Goal: Task Accomplishment & Management: Use online tool/utility

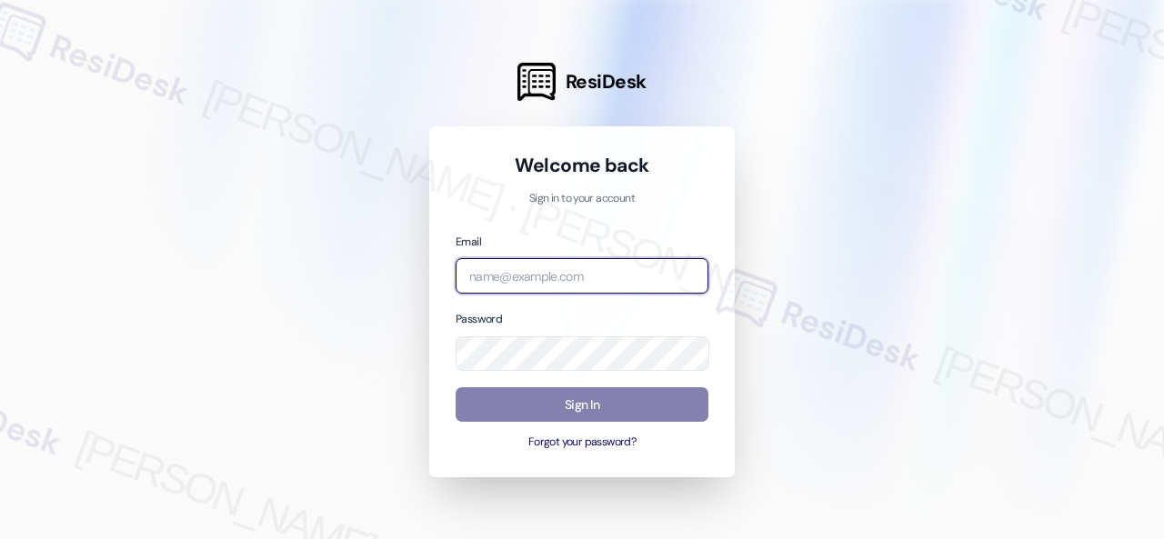
click at [536, 275] on input "email" at bounding box center [581, 275] width 253 height 35
paste input "automated-surveys-birchstone_residential-resen.fifteen@birchstone_[DOMAIN_NAME]"
type input "automated-surveys-birchstone_residential-resen.fifteen@birchstone_[DOMAIN_NAME]"
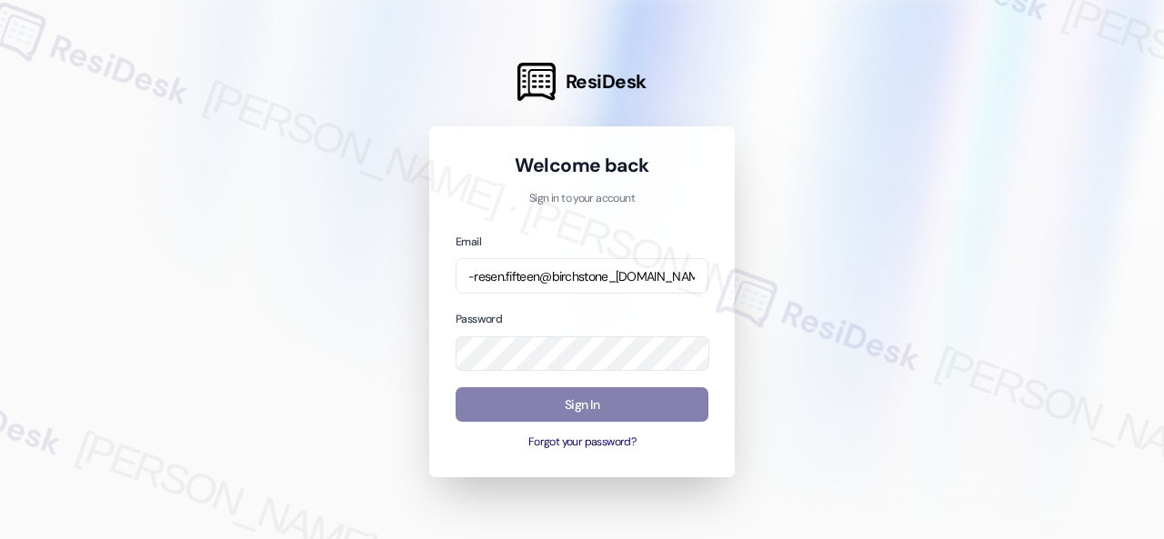
scroll to position [0, 0]
click at [994, 228] on div at bounding box center [582, 269] width 1164 height 539
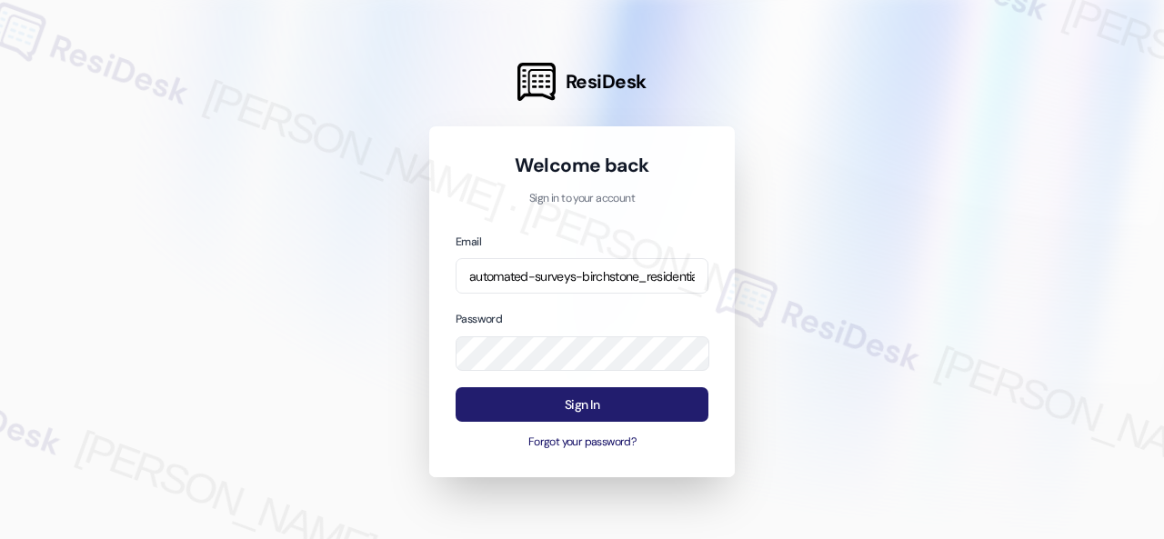
click at [604, 407] on button "Sign In" at bounding box center [581, 404] width 253 height 35
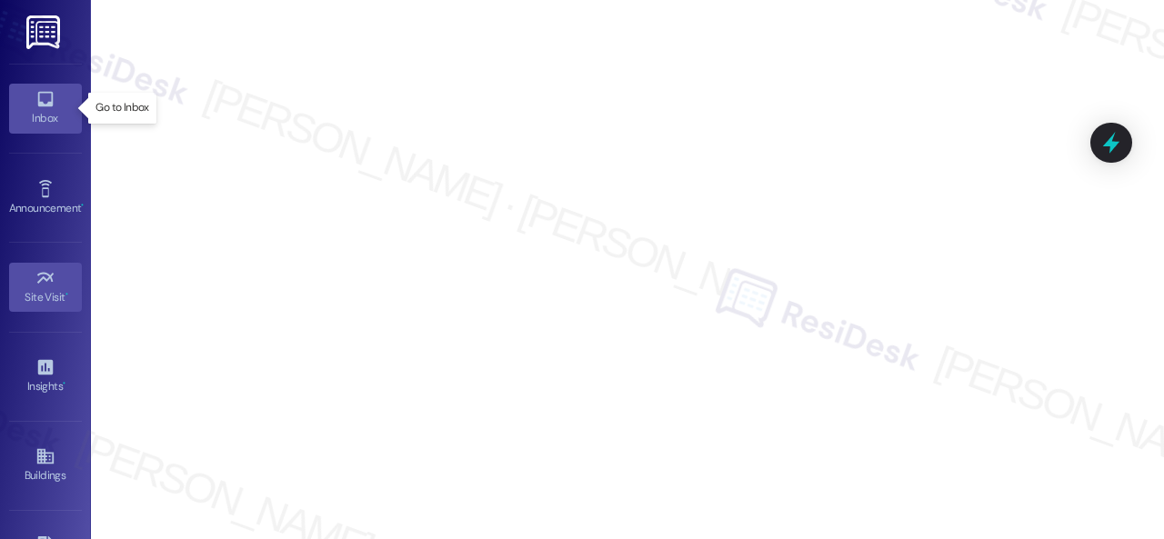
click at [37, 104] on icon at bounding box center [44, 99] width 15 height 15
